Goal: Transaction & Acquisition: Purchase product/service

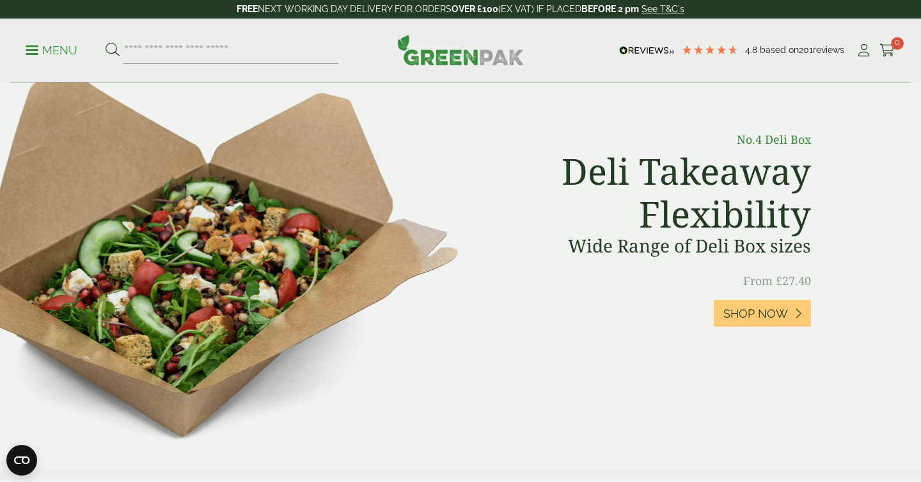
scroll to position [500, 0]
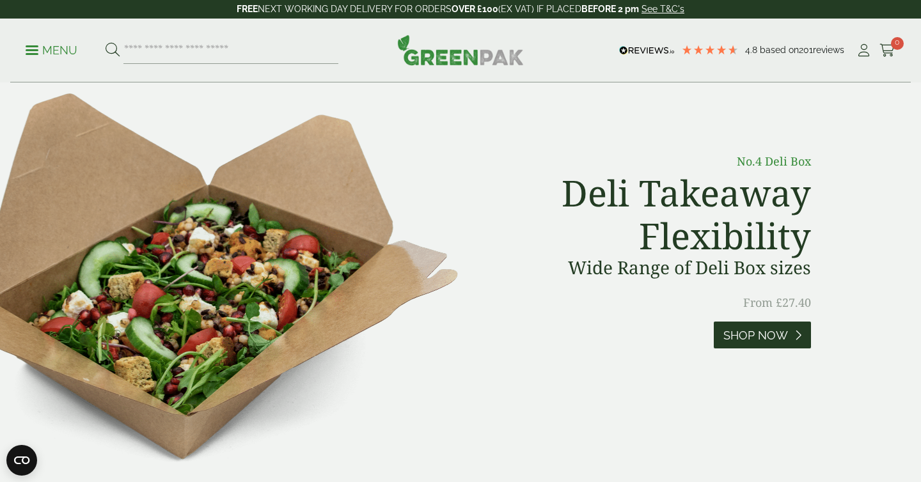
click at [763, 334] on span "Shop Now" at bounding box center [755, 336] width 65 height 14
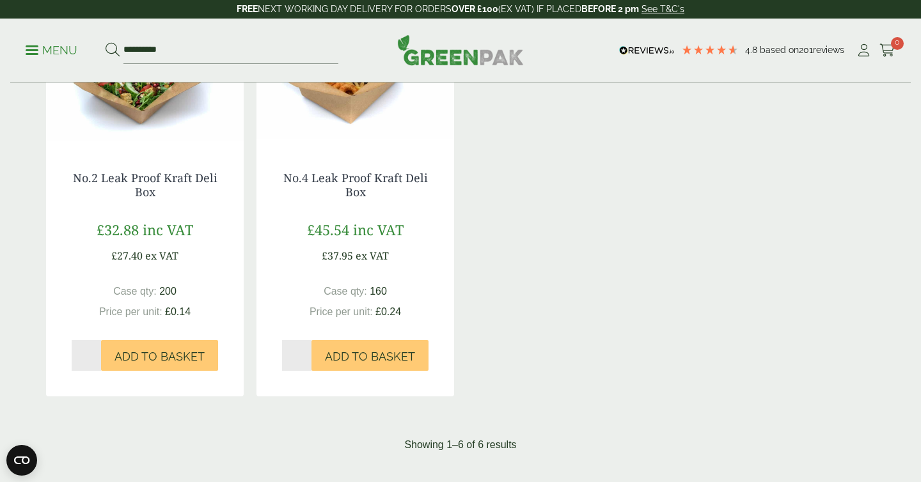
scroll to position [811, 0]
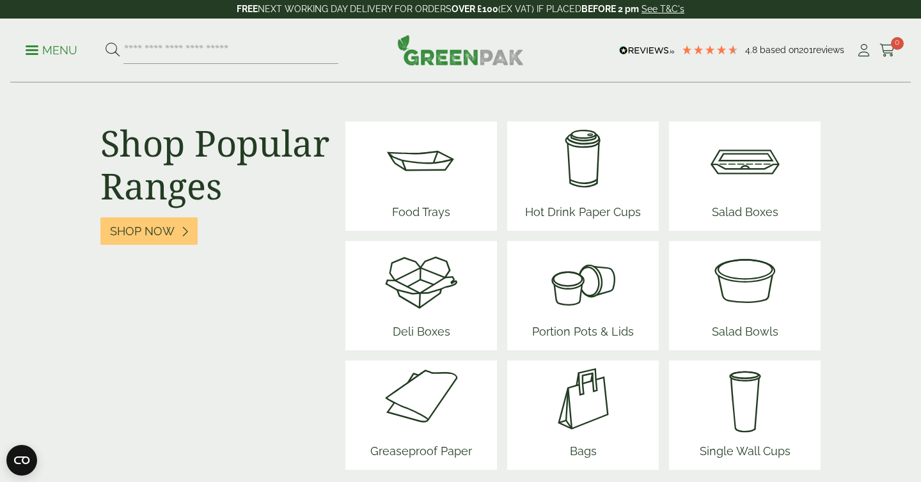
scroll to position [1621, 0]
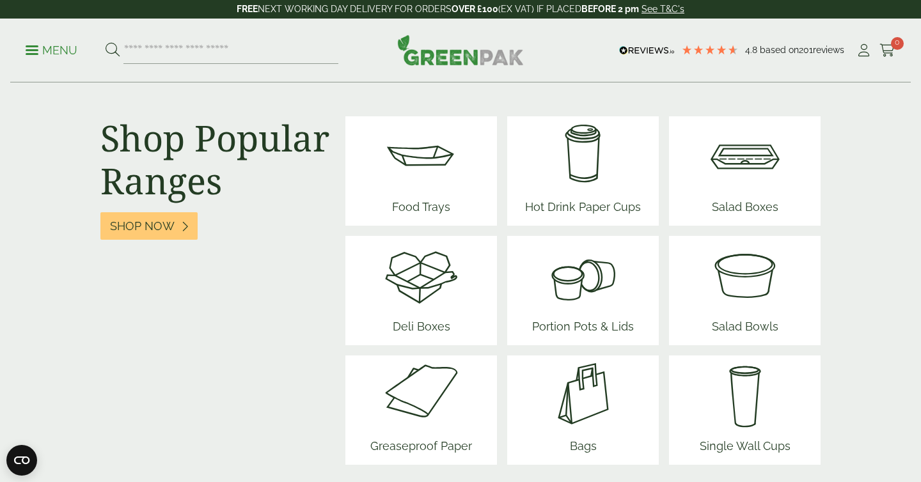
click at [742, 194] on span "Salad Boxes" at bounding box center [744, 209] width 77 height 33
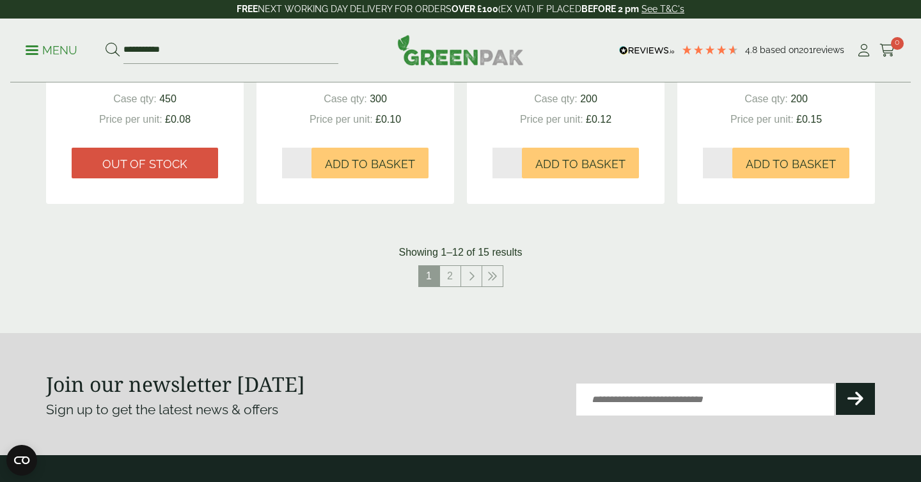
scroll to position [1407, 0]
click at [456, 269] on link "2" at bounding box center [450, 275] width 20 height 20
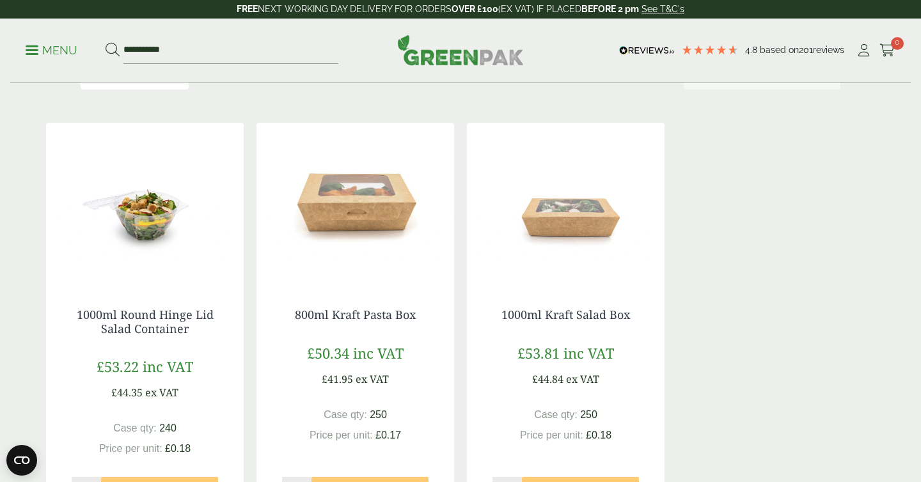
scroll to position [214, 0]
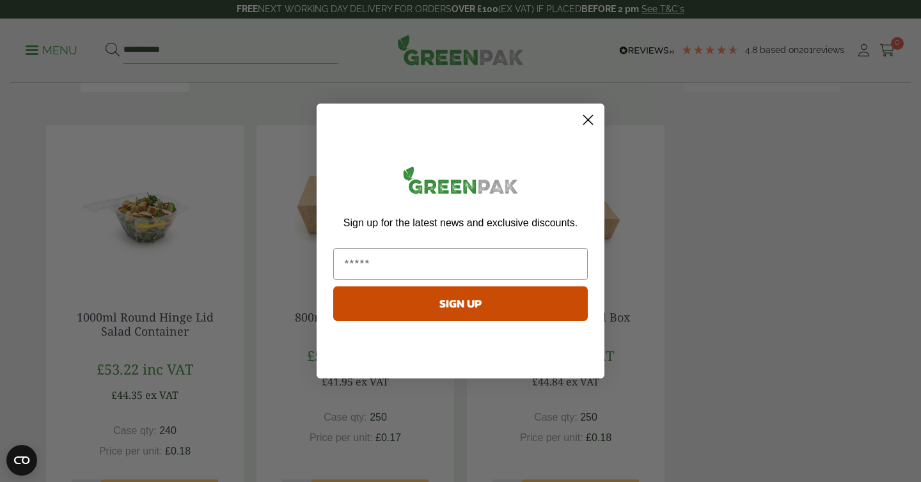
click at [586, 125] on circle "Close dialog" at bounding box center [587, 119] width 21 height 21
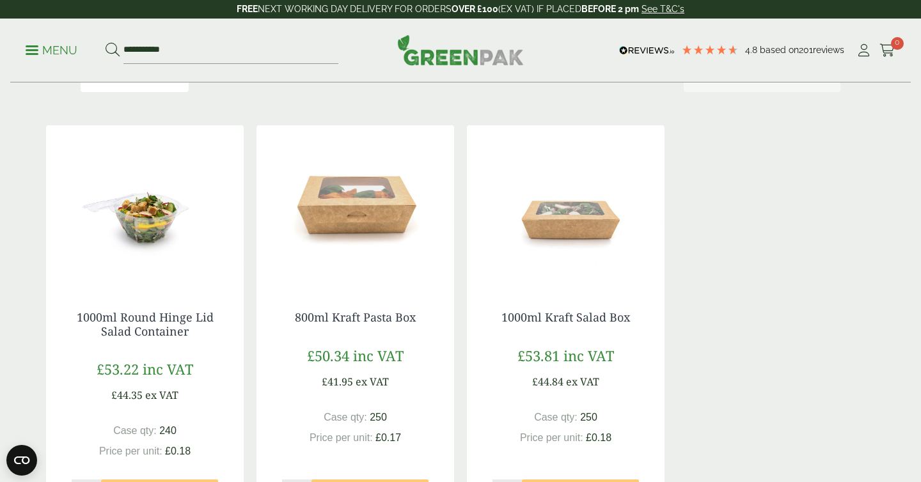
scroll to position [919, 0]
